Goal: Task Accomplishment & Management: Use online tool/utility

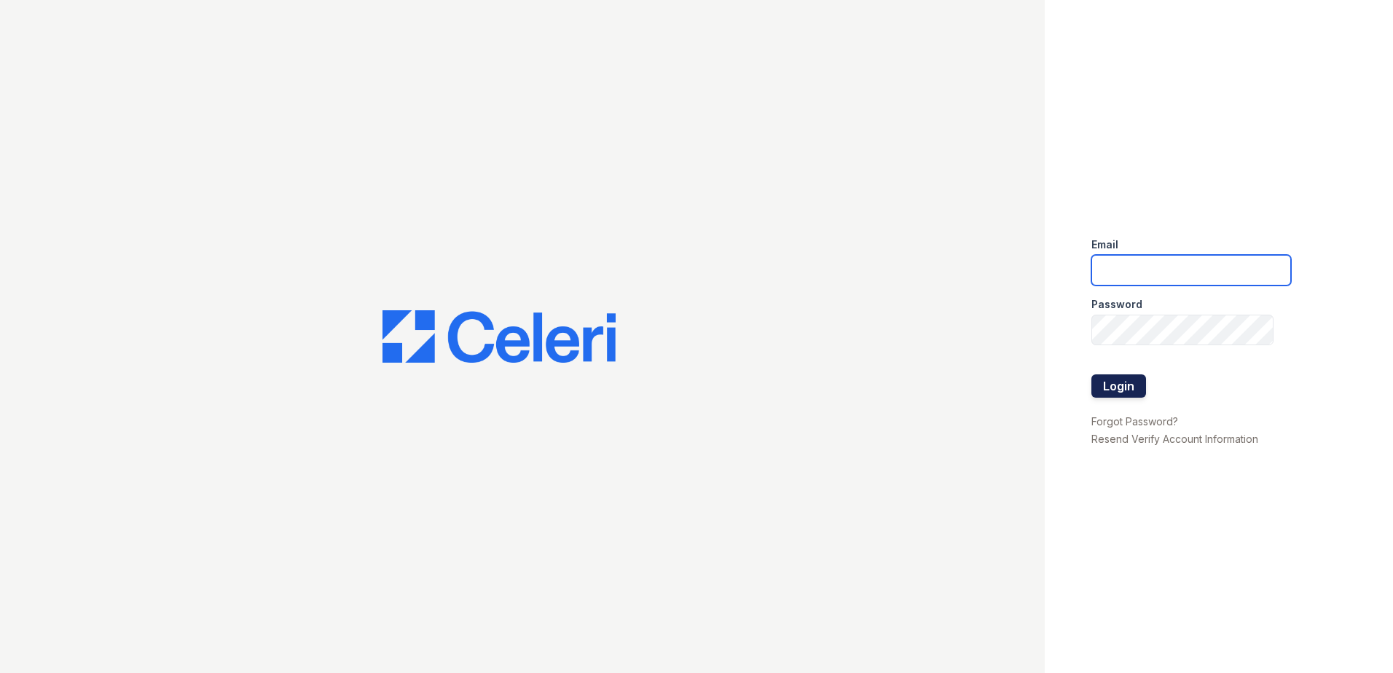
type input "[EMAIL_ADDRESS][DOMAIN_NAME]"
click at [1114, 396] on button "Login" at bounding box center [1119, 386] width 55 height 23
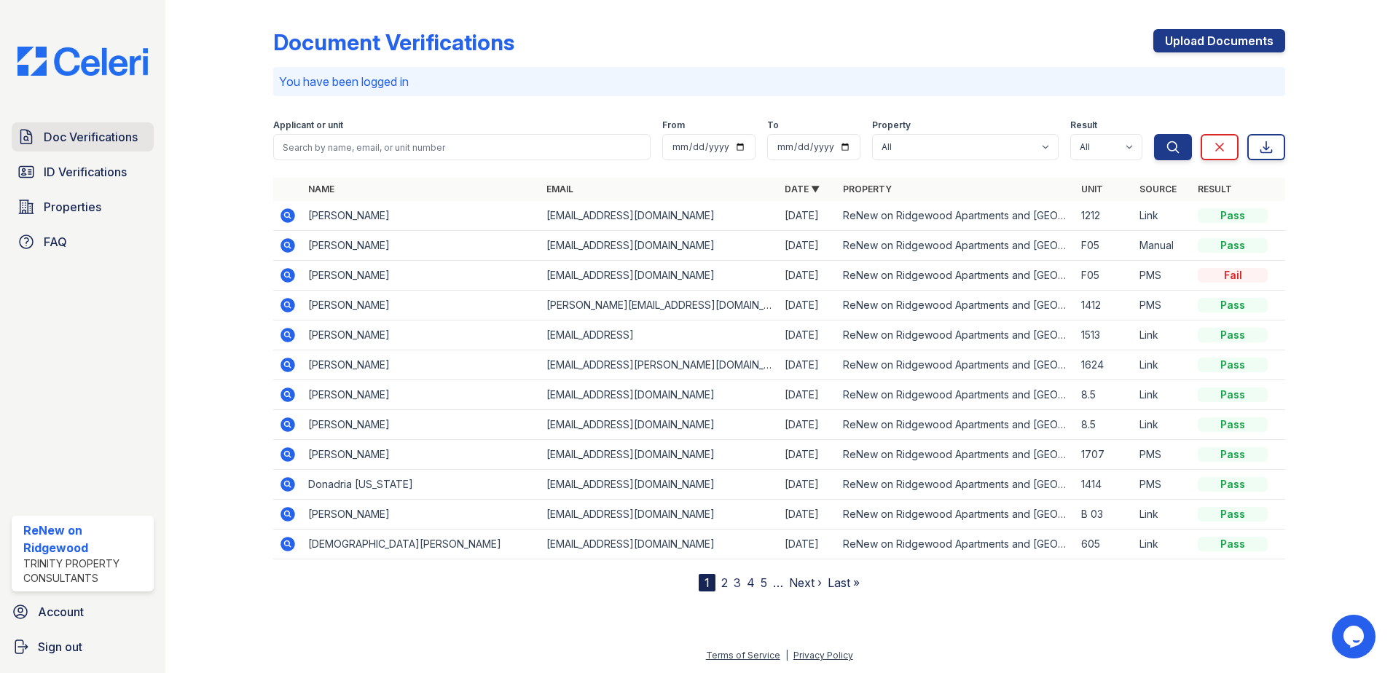
click at [56, 138] on span "Doc Verifications" at bounding box center [91, 136] width 94 height 17
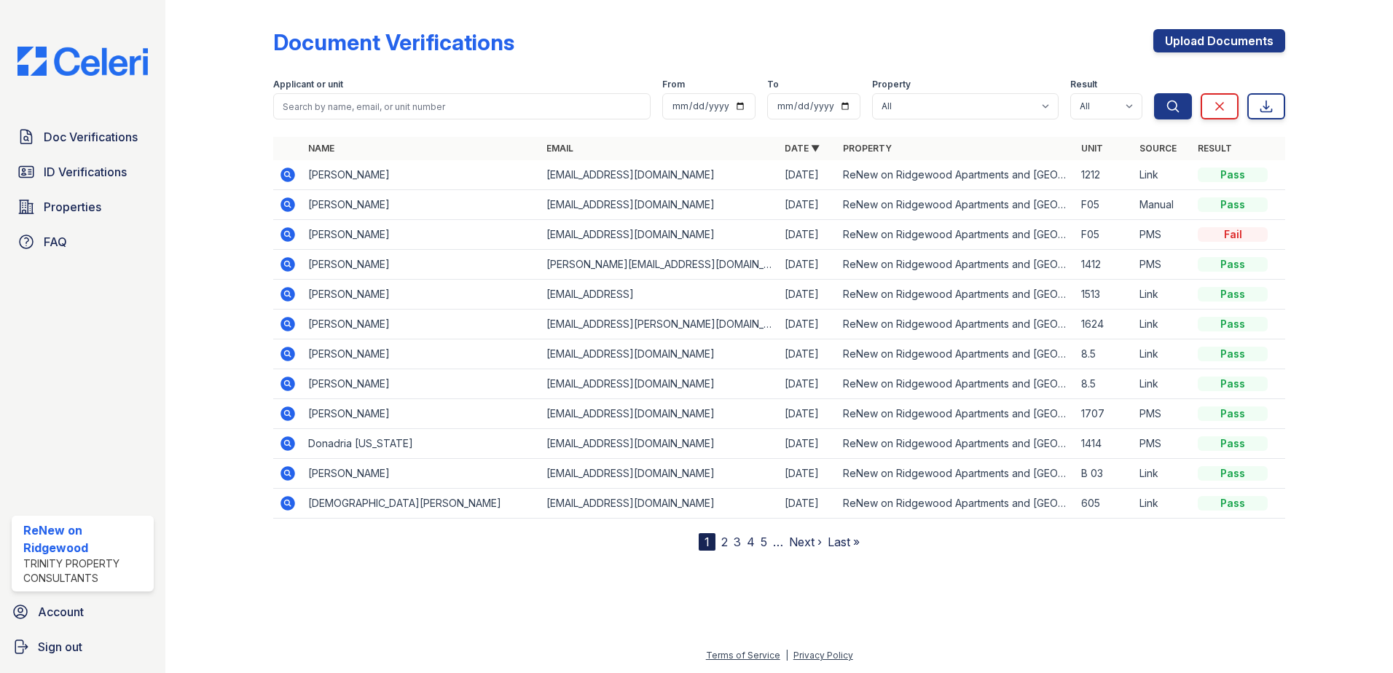
drag, startPoint x: 631, startPoint y: 497, endPoint x: 554, endPoint y: 604, distance: 132.1
click at [554, 604] on div at bounding box center [779, 610] width 1181 height 73
click at [727, 542] on link "2" at bounding box center [724, 542] width 7 height 15
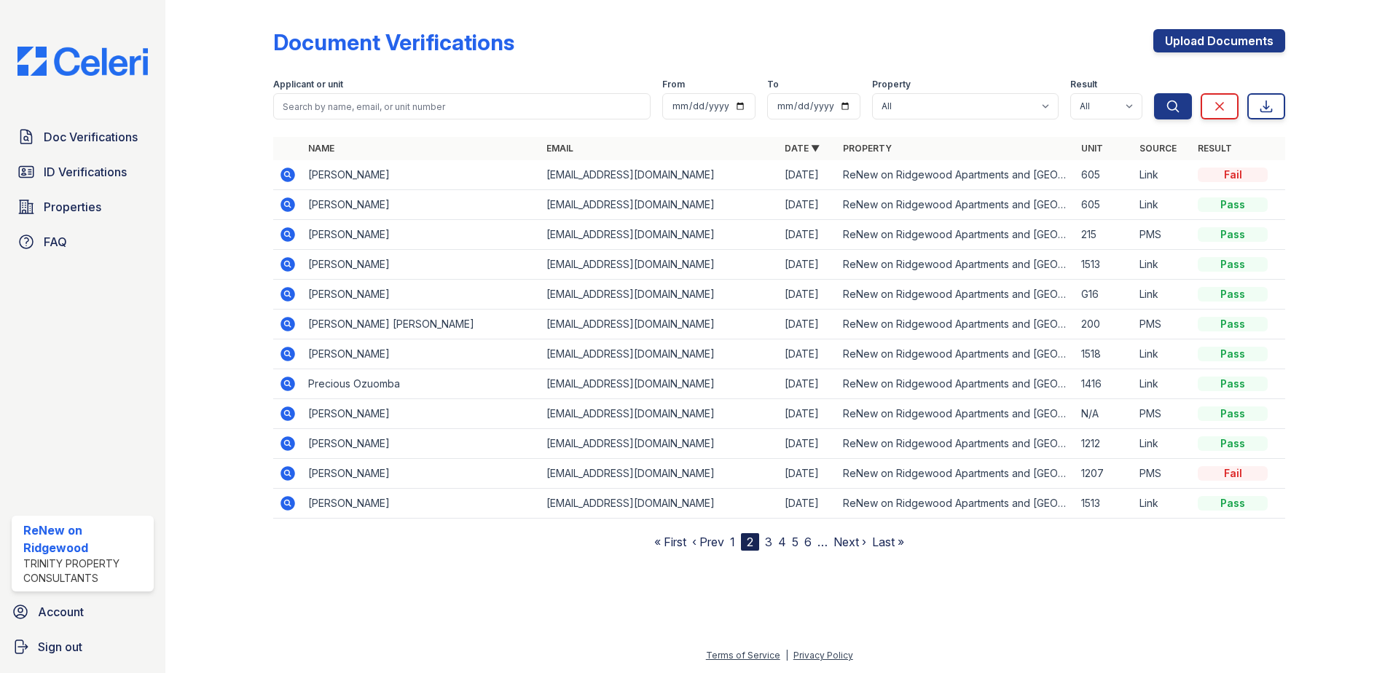
click at [290, 267] on icon at bounding box center [288, 264] width 15 height 15
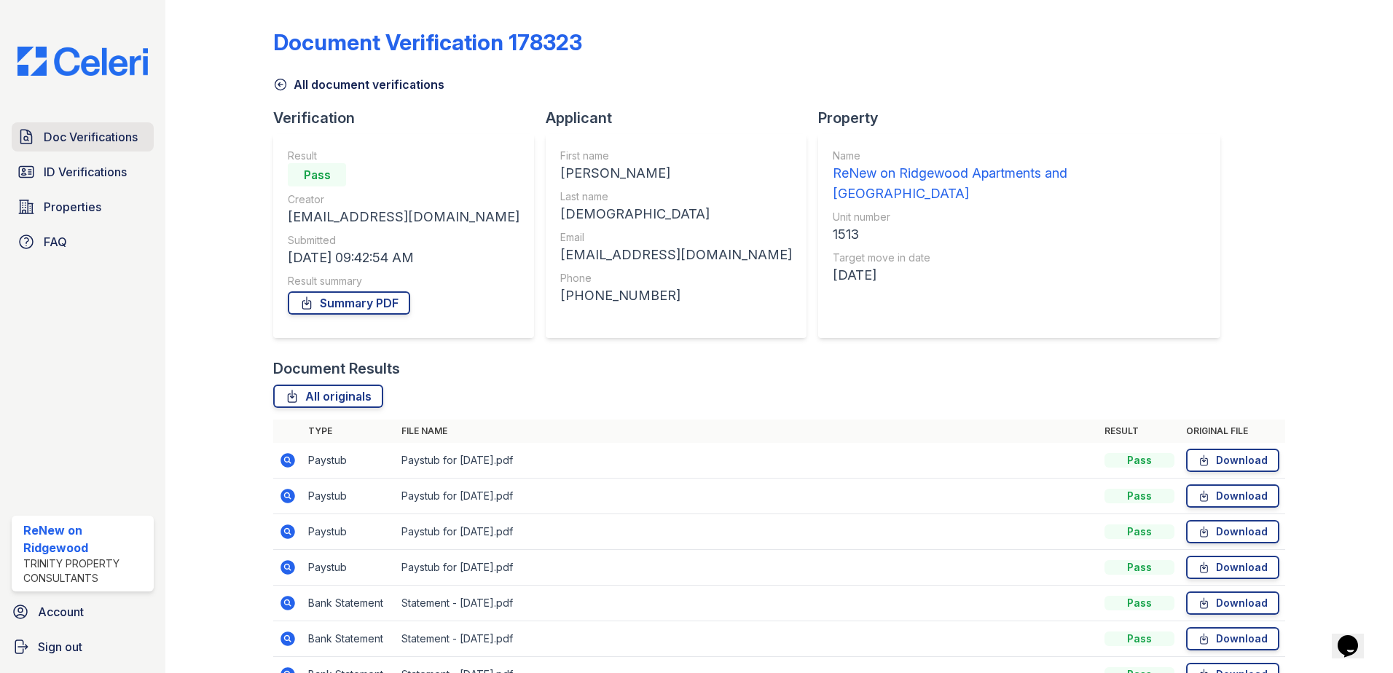
click at [76, 141] on span "Doc Verifications" at bounding box center [91, 136] width 94 height 17
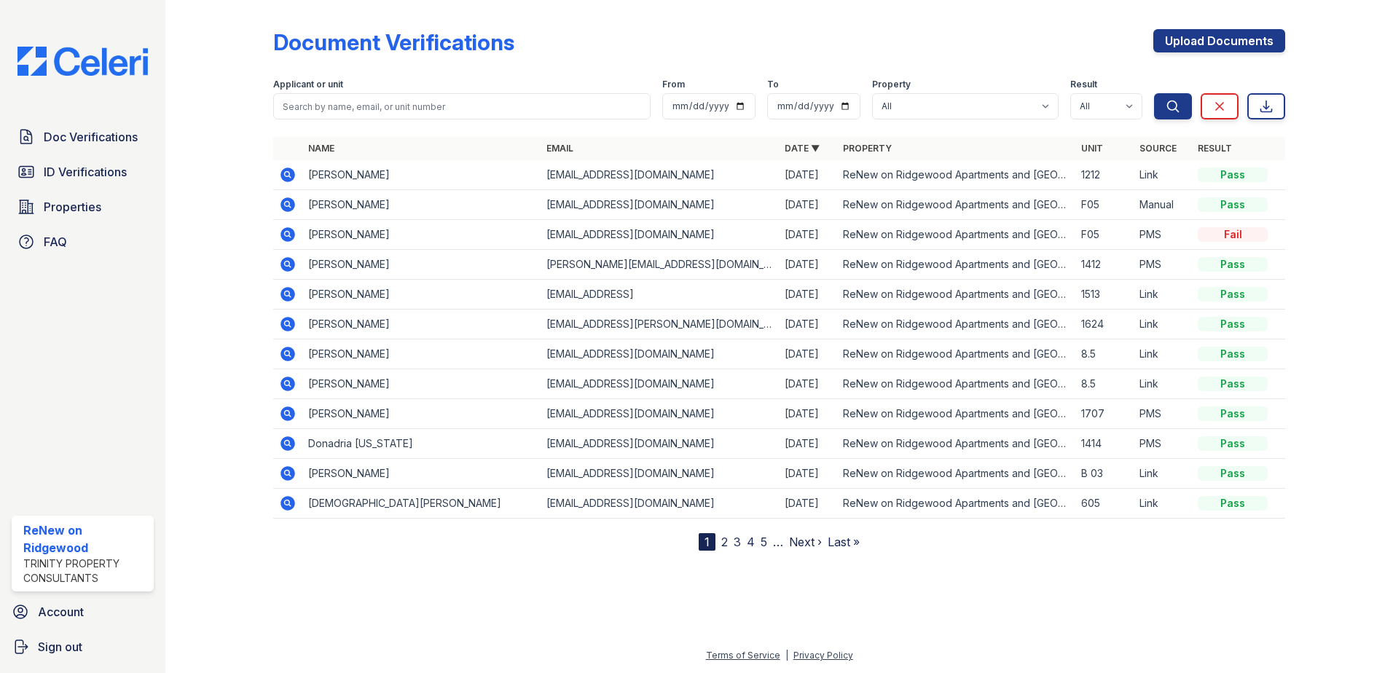
click at [726, 543] on link "2" at bounding box center [724, 542] width 7 height 15
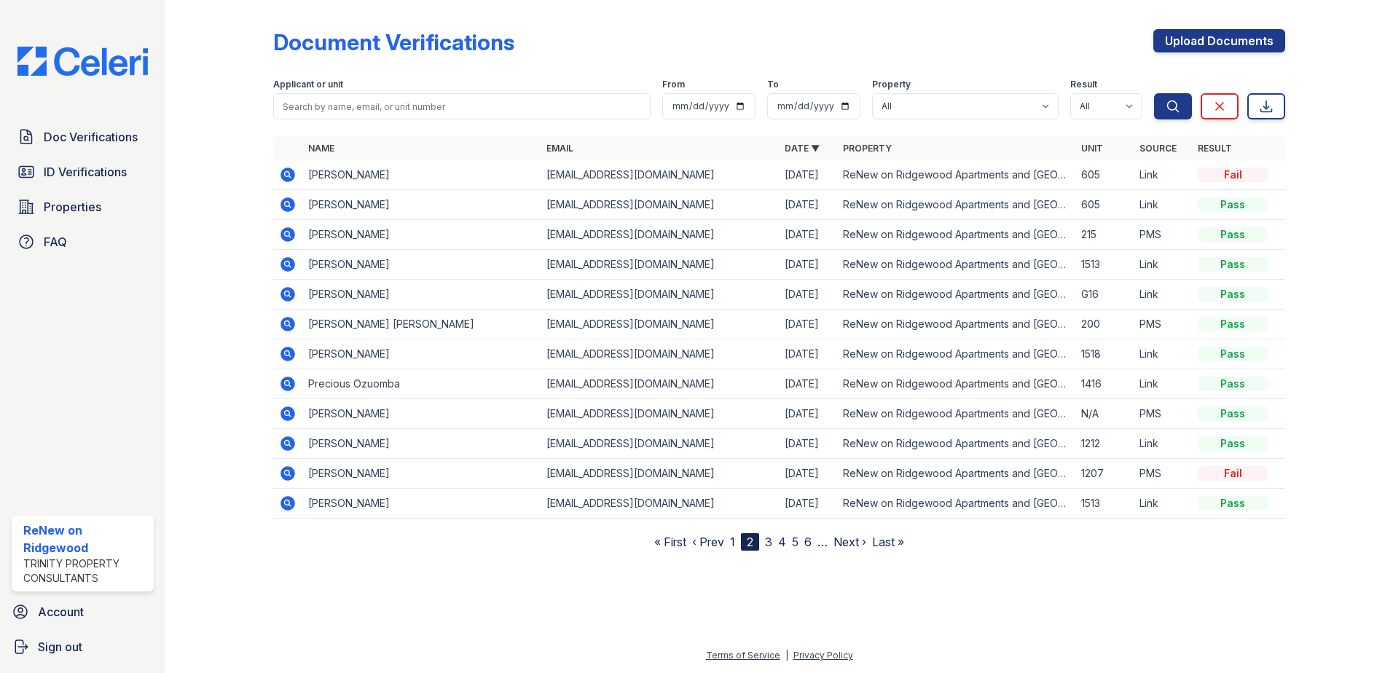
click at [289, 237] on icon at bounding box center [288, 234] width 15 height 15
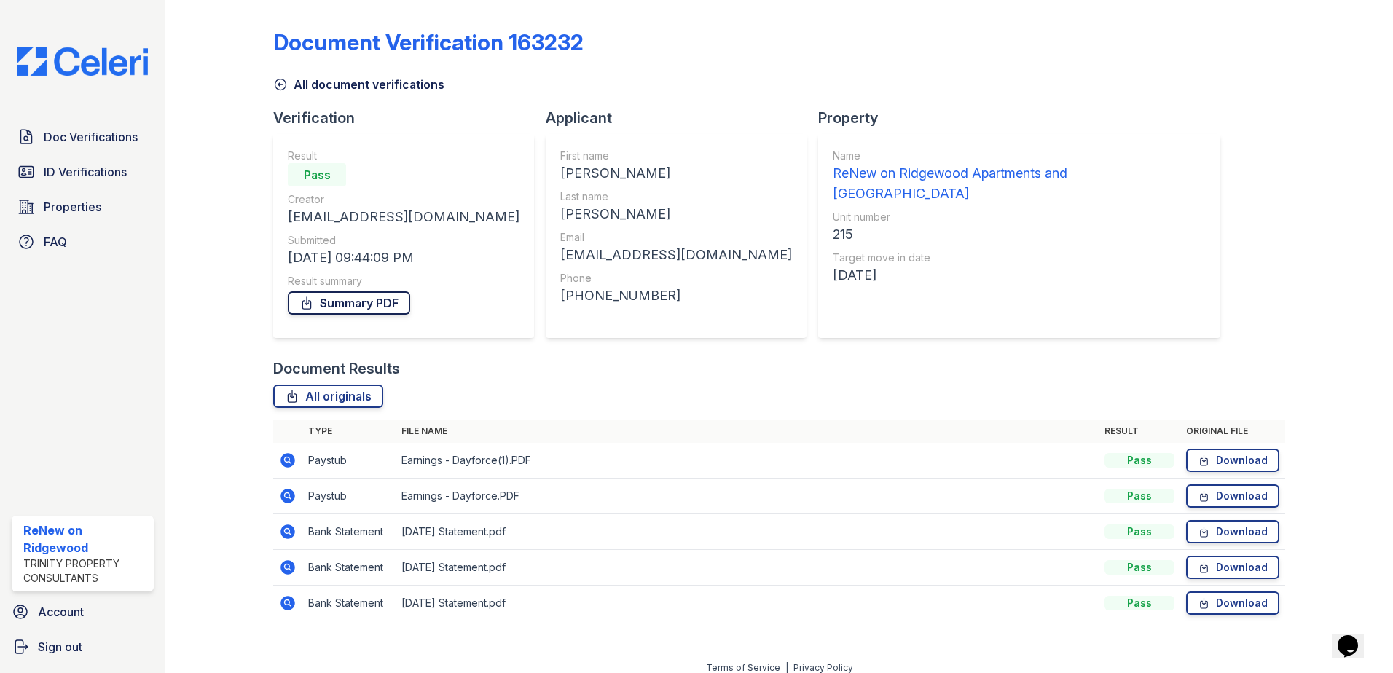
click at [361, 308] on link "Summary PDF" at bounding box center [349, 303] width 122 height 23
click at [66, 177] on span "ID Verifications" at bounding box center [85, 171] width 83 height 17
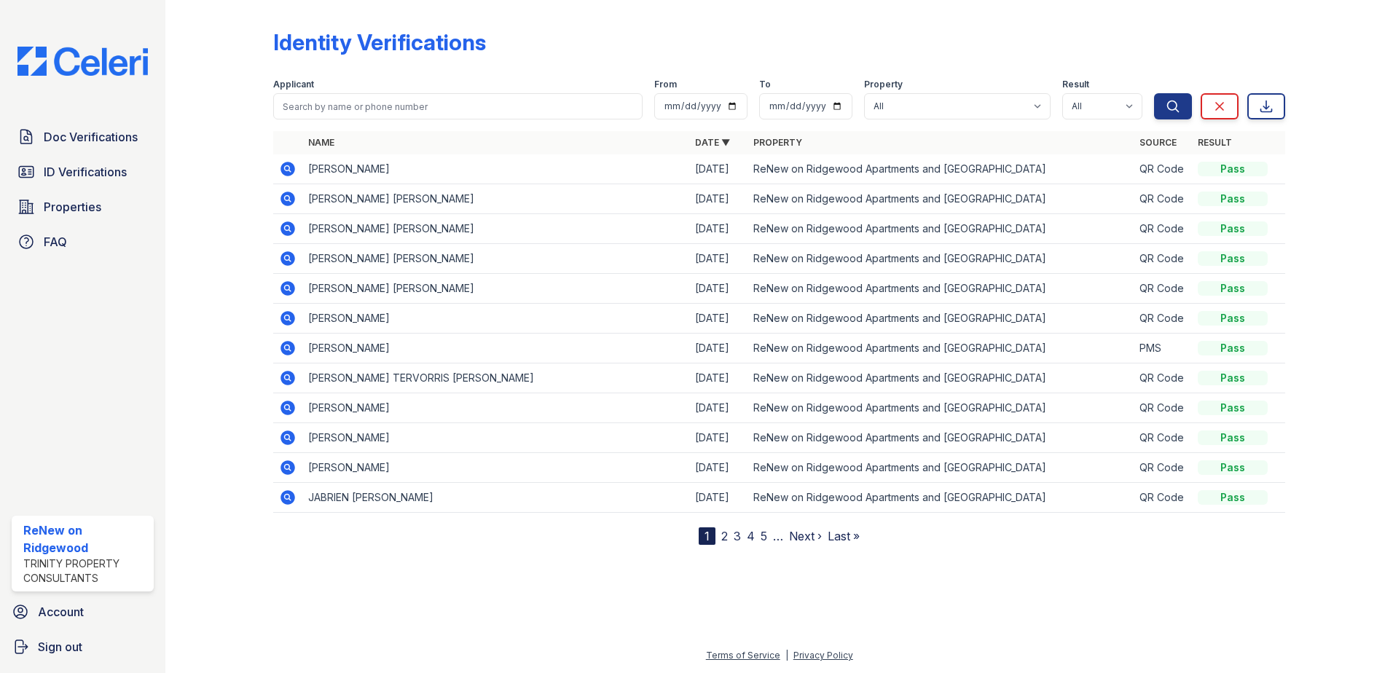
click at [725, 541] on link "2" at bounding box center [724, 536] width 7 height 15
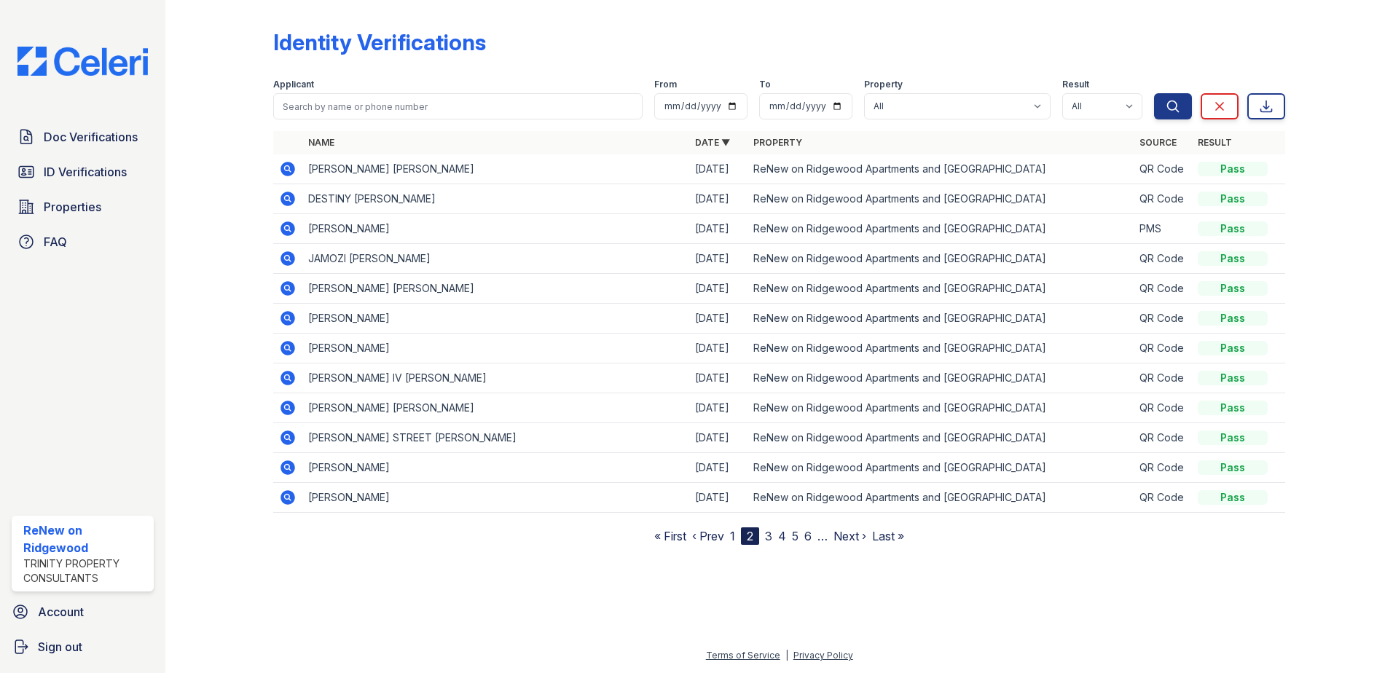
click at [772, 539] on link "3" at bounding box center [768, 536] width 7 height 15
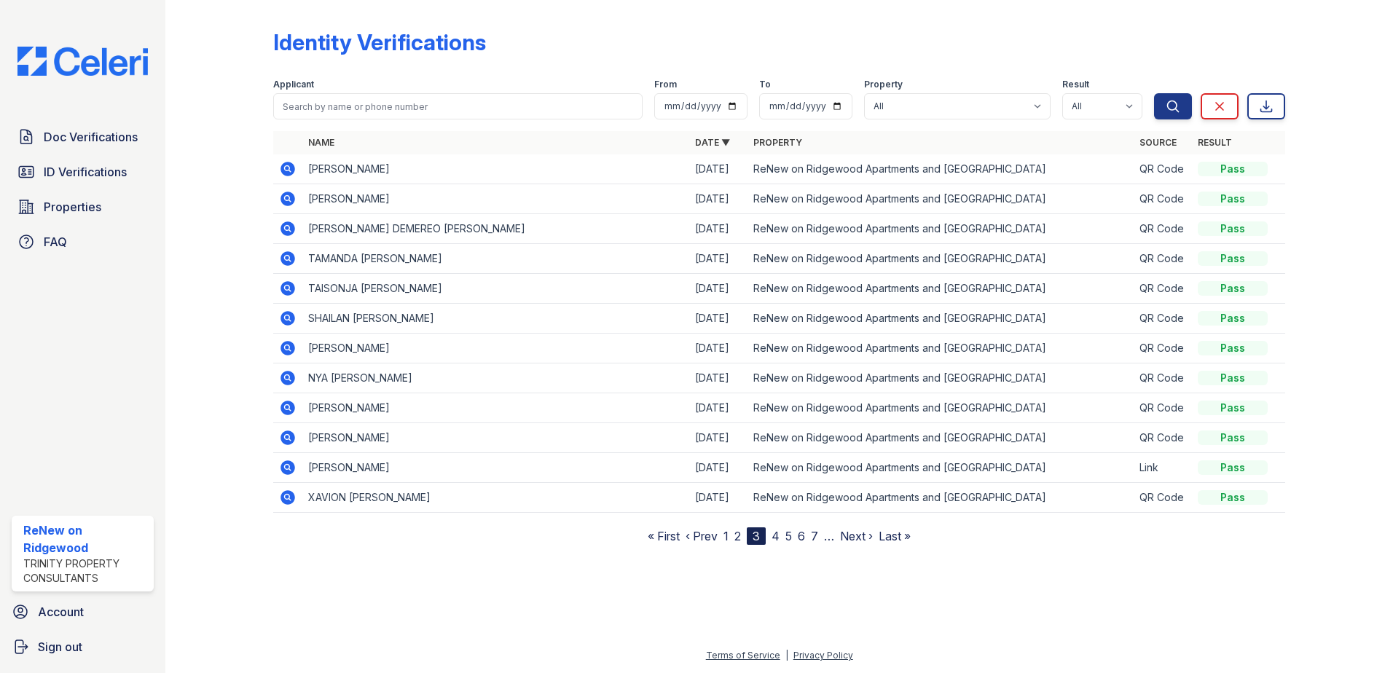
click at [777, 536] on link "4" at bounding box center [776, 536] width 8 height 15
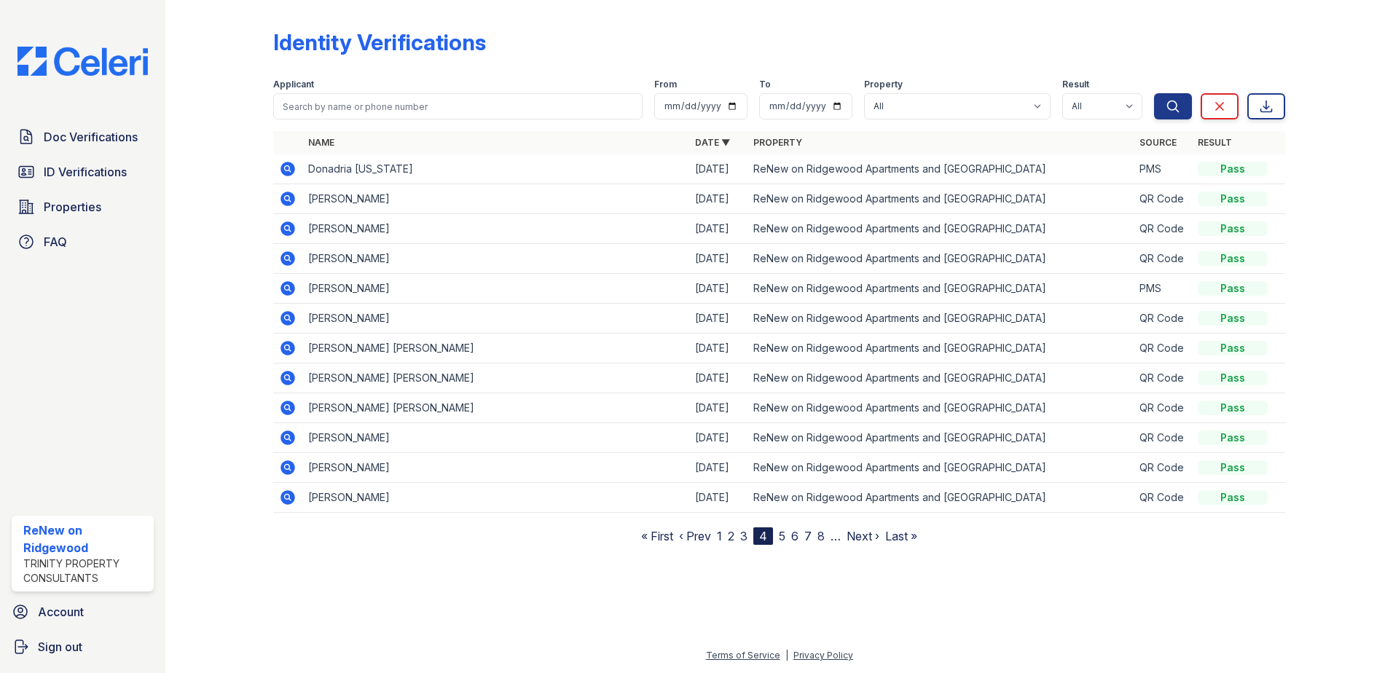
click at [785, 539] on link "5" at bounding box center [782, 536] width 7 height 15
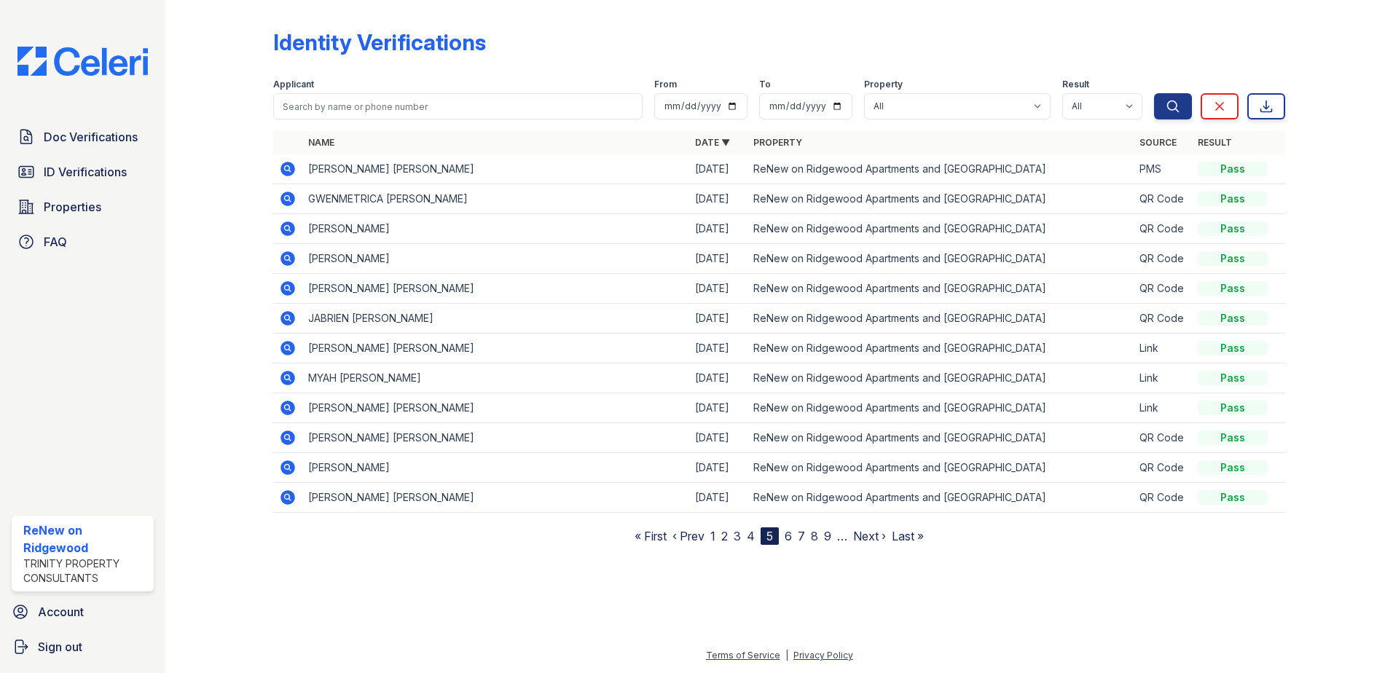
click at [791, 541] on link "6" at bounding box center [788, 536] width 7 height 15
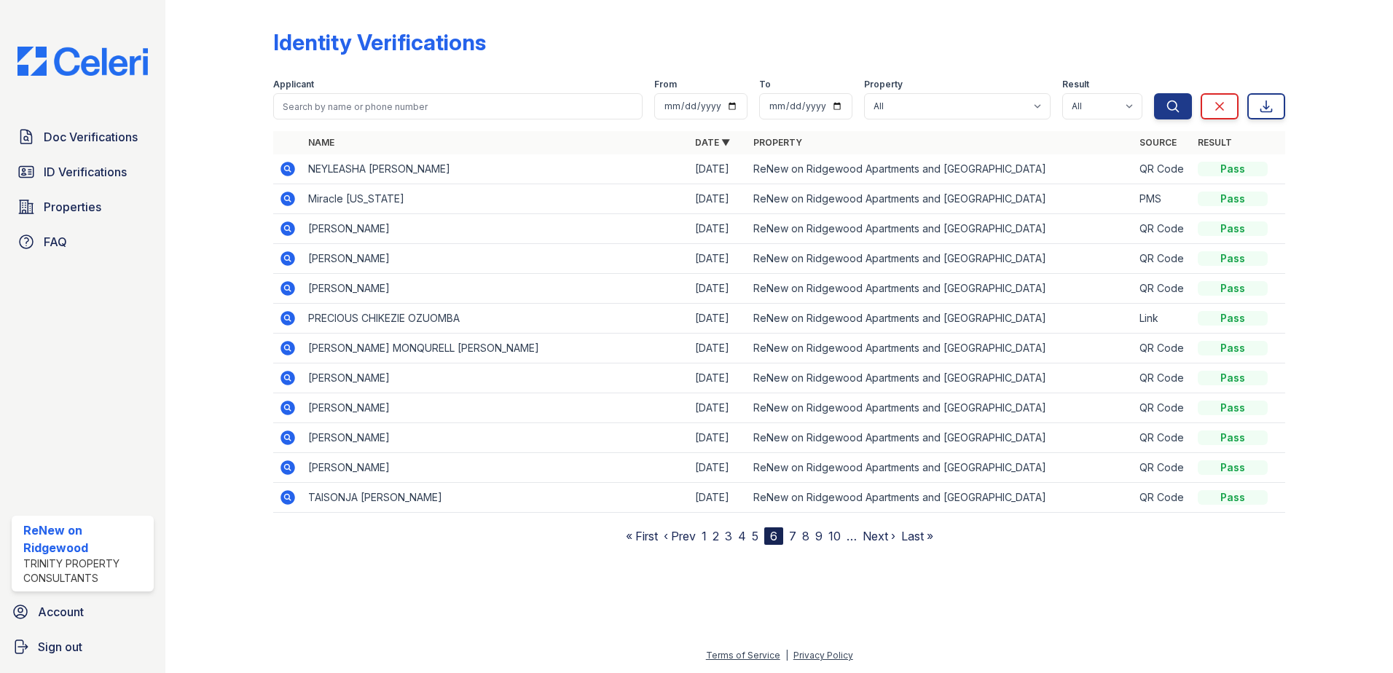
click at [791, 541] on link "7" at bounding box center [792, 536] width 7 height 15
click at [795, 539] on link "8" at bounding box center [794, 536] width 7 height 15
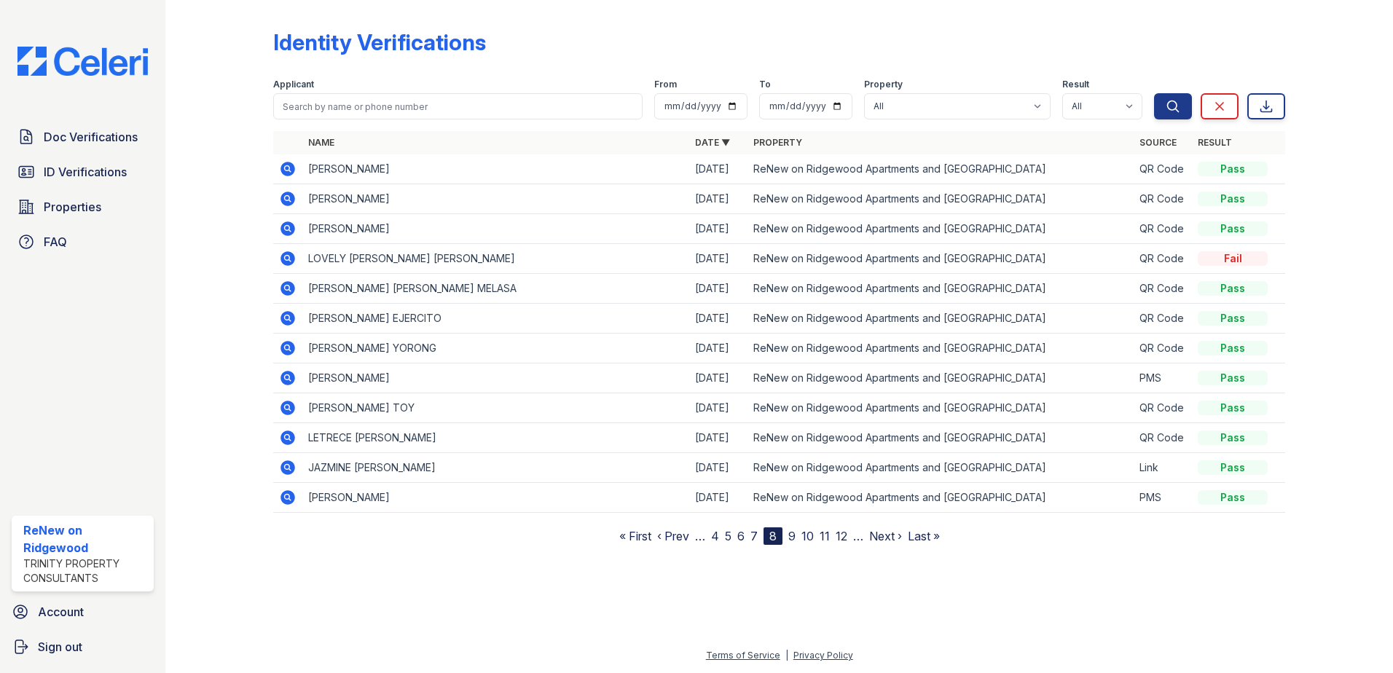
click at [795, 539] on link "9" at bounding box center [792, 536] width 7 height 15
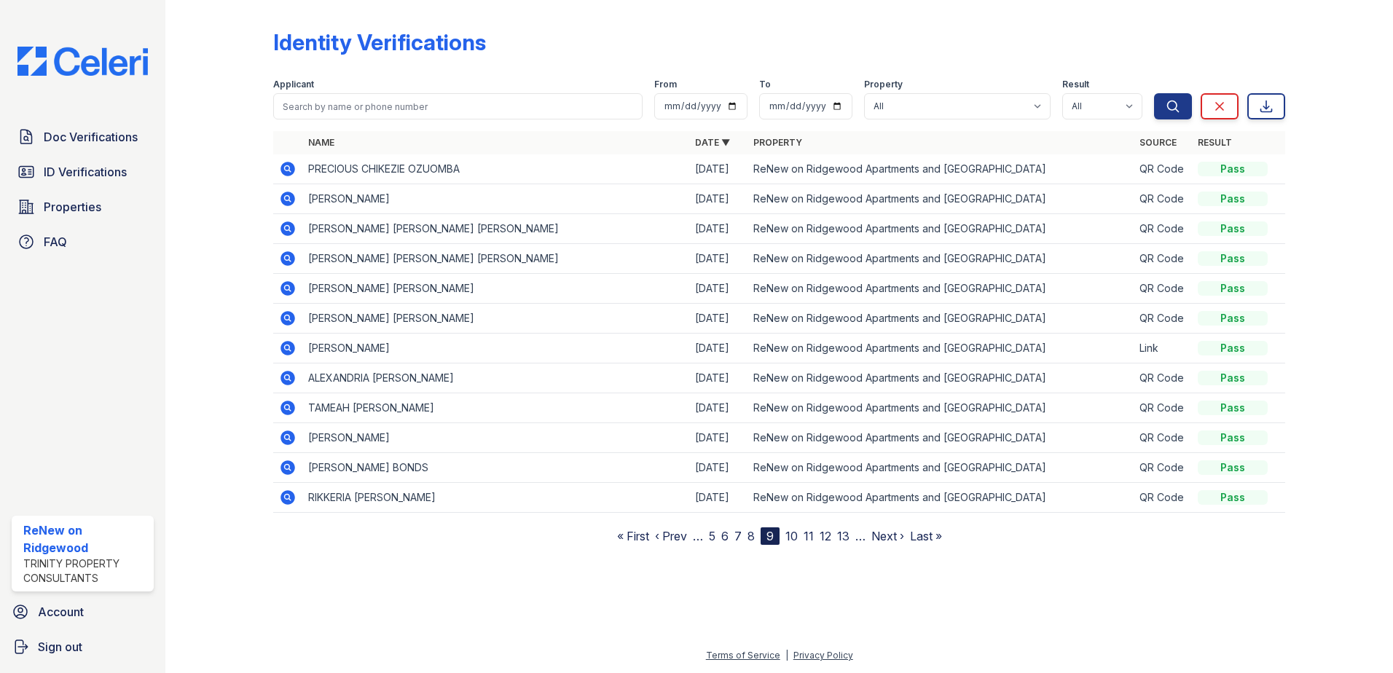
click at [794, 534] on link "10" at bounding box center [792, 536] width 12 height 15
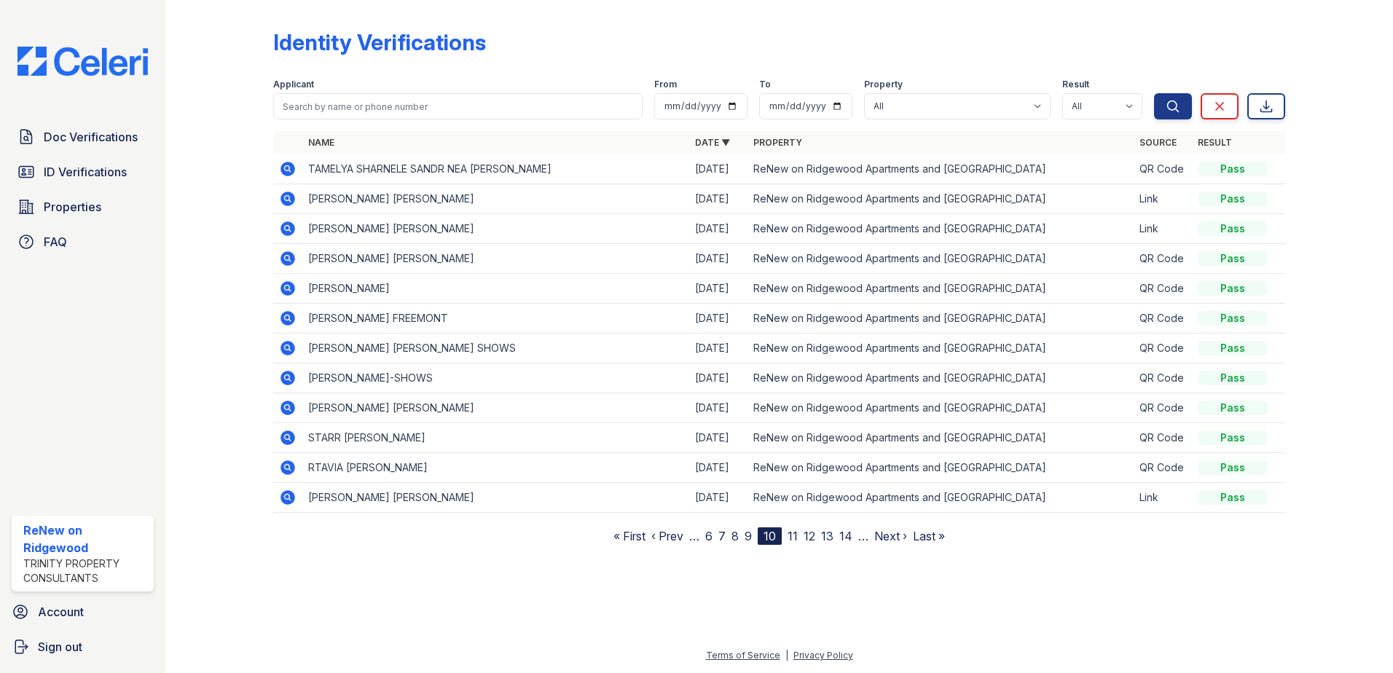
click at [794, 537] on link "11" at bounding box center [793, 536] width 10 height 15
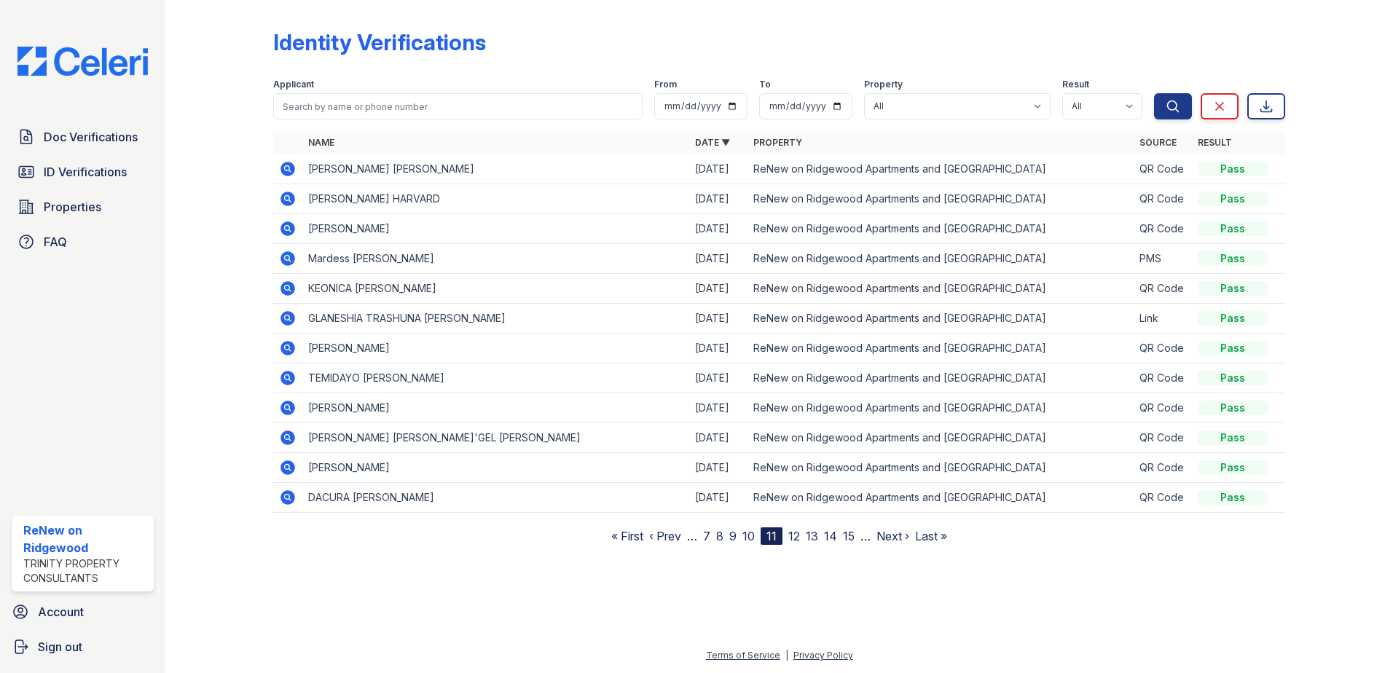
click at [797, 534] on link "12" at bounding box center [795, 536] width 12 height 15
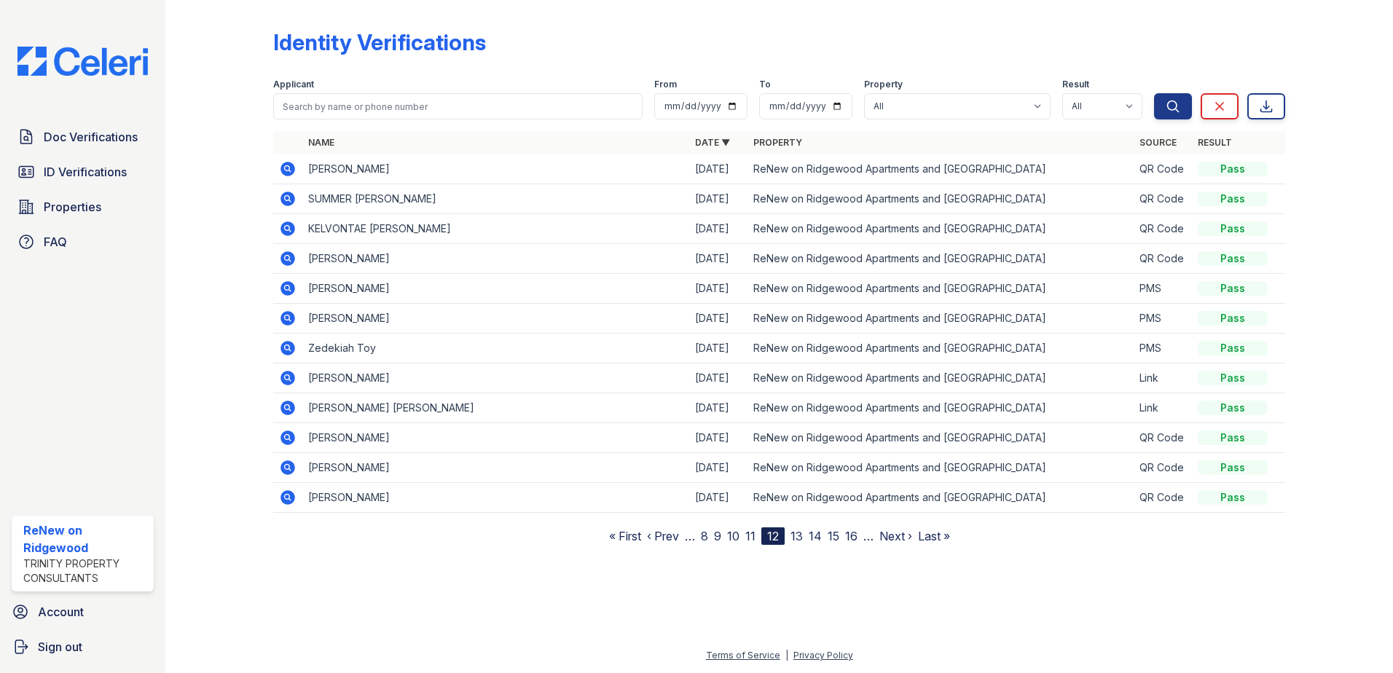
click at [288, 289] on icon at bounding box center [287, 288] width 4 height 4
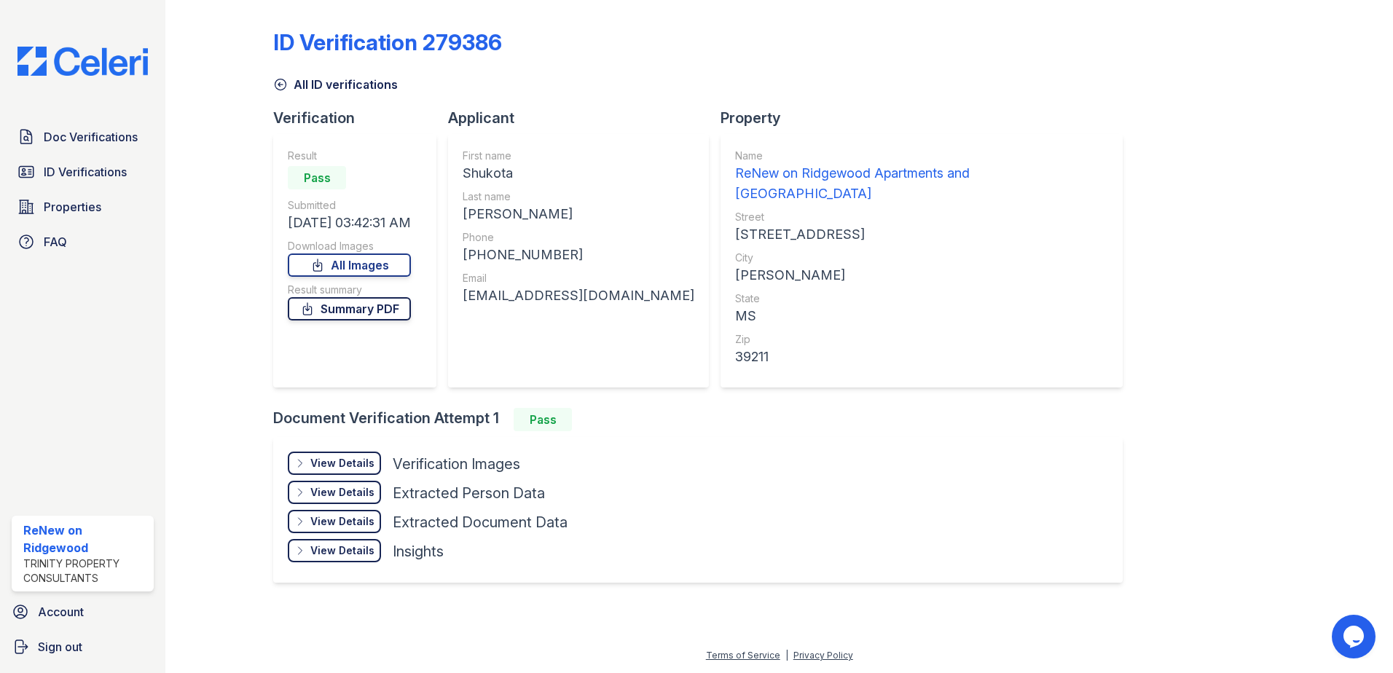
click at [356, 315] on link "Summary PDF" at bounding box center [349, 308] width 123 height 23
